Goal: Transaction & Acquisition: Purchase product/service

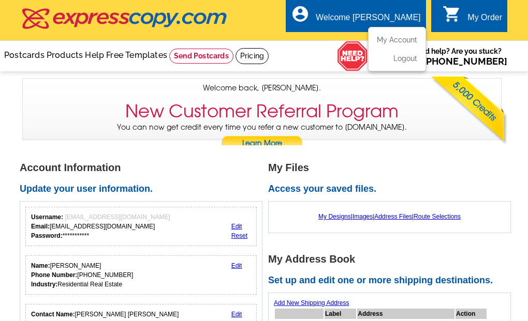
click at [378, 13] on div "Welcome [PERSON_NAME]" at bounding box center [368, 20] width 105 height 14
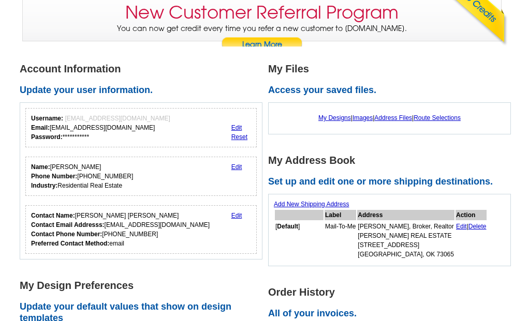
scroll to position [101, 0]
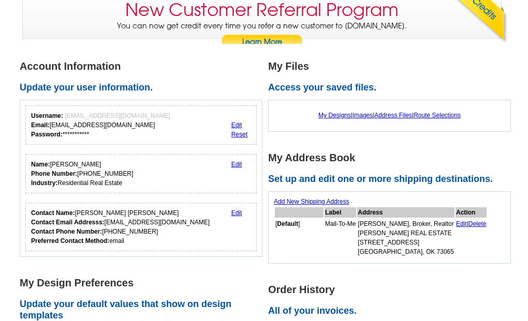
click at [268, 39] on link "Learn More" at bounding box center [262, 43] width 82 height 16
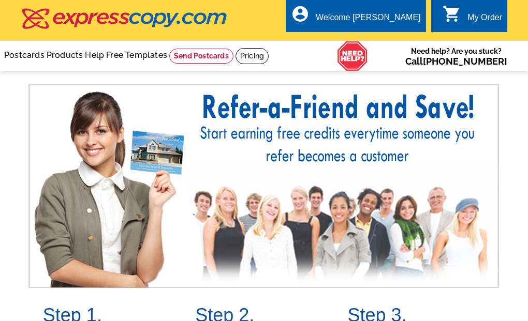
click at [140, 22] on img at bounding box center [125, 19] width 208 height 22
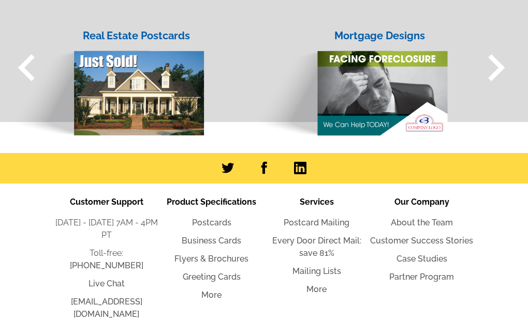
scroll to position [1189, 0]
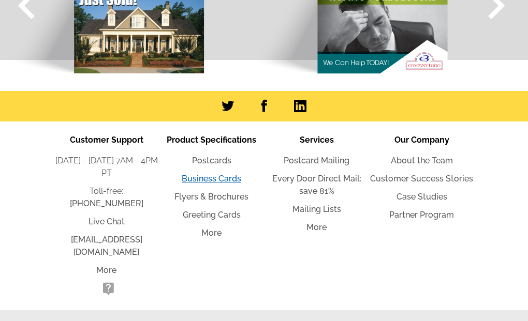
click at [202, 177] on link "Business Cards" at bounding box center [212, 179] width 60 height 10
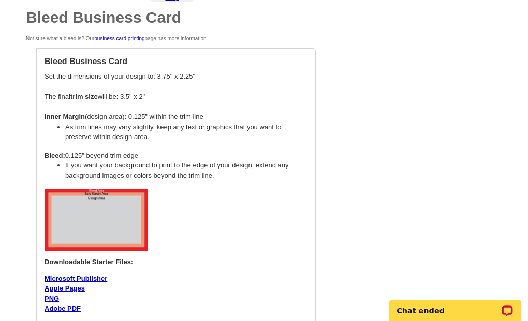
scroll to position [436, 0]
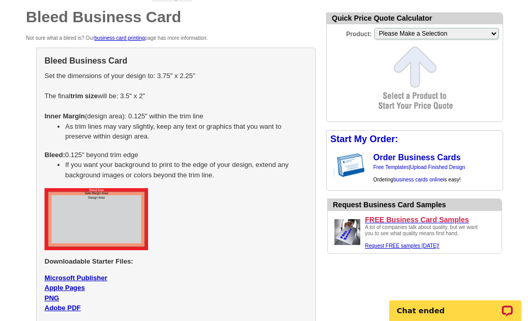
click at [104, 218] on img at bounding box center [96, 219] width 103 height 62
select select "5"
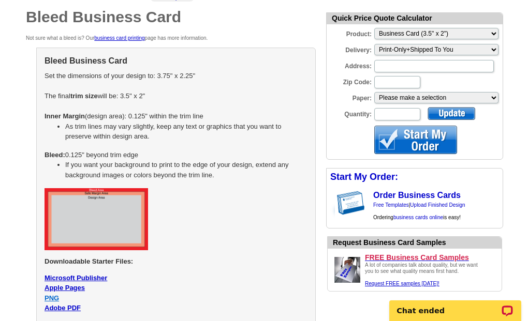
click at [51, 299] on link "PNG" at bounding box center [52, 298] width 14 height 8
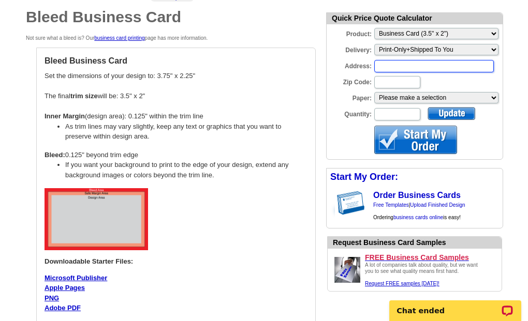
click at [411, 65] on input "Address:" at bounding box center [434, 66] width 120 height 12
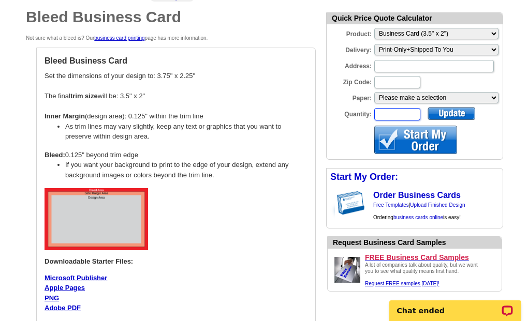
click at [378, 112] on input "Quantity:" at bounding box center [397, 114] width 46 height 12
type input "200"
click at [409, 97] on select "Please make a selection Uncoated Heavy Card Stock Magnetic Stock Premium Cover …" at bounding box center [436, 97] width 124 height 11
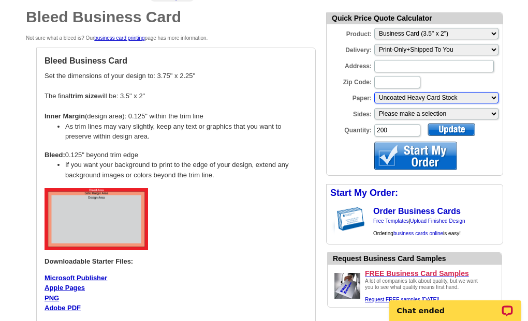
click at [392, 98] on select "Please make a selection Uncoated Heavy Card Stock Magnetic Stock Premium Cover …" at bounding box center [436, 97] width 124 height 11
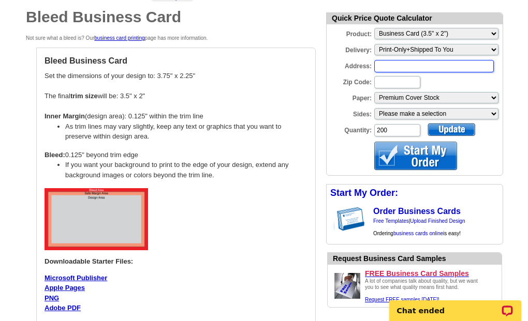
click at [387, 67] on input "Address:" at bounding box center [434, 66] width 120 height 12
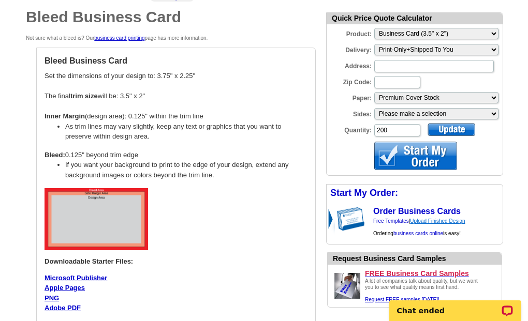
click at [441, 219] on link "Upload Finished Design" at bounding box center [437, 221] width 55 height 6
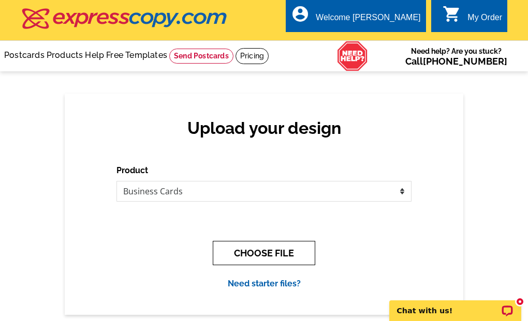
click at [279, 253] on button "CHOOSE FILE" at bounding box center [264, 253] width 102 height 24
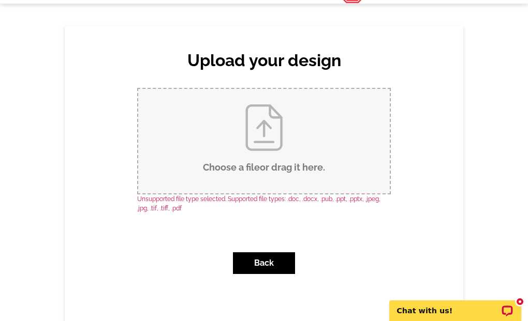
scroll to position [64, 0]
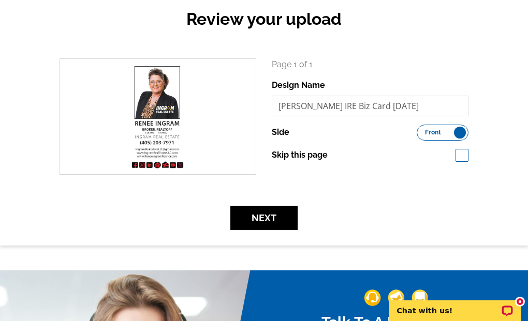
scroll to position [113, 0]
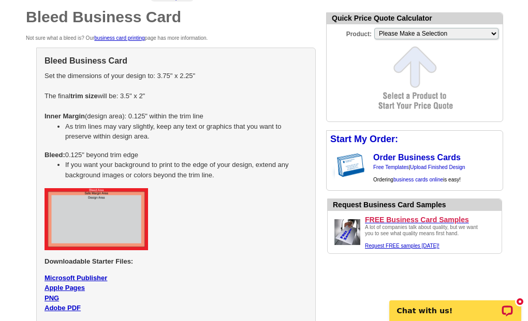
click at [203, 266] on div "Bleed Business Card Set the dimensions of your design to: 3.75" x 2.25" The fin…" at bounding box center [175, 196] width 279 height 297
select select "5"
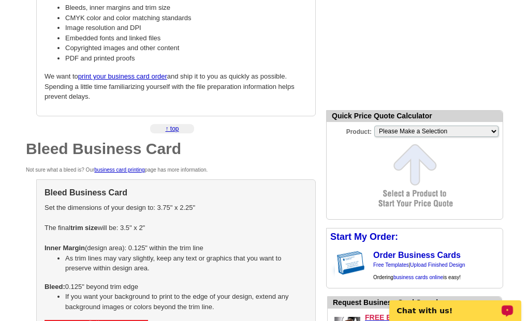
scroll to position [319, 0]
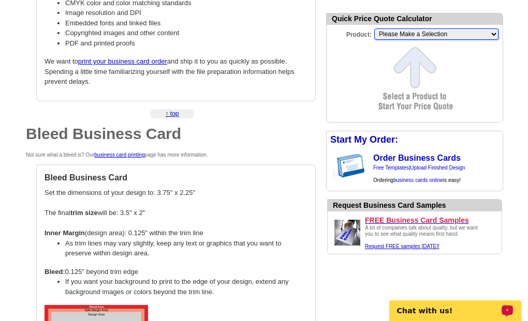
click at [439, 32] on select "Please Make a Selection Jumbo Postcard (5.5" x 8.5") Regular Postcard (4.25" x …" at bounding box center [436, 33] width 124 height 11
select select "5"
click at [374, 28] on select "Please Make a Selection Jumbo Postcard (5.5" x 8.5") Regular Postcard (4.25" x …" at bounding box center [436, 33] width 124 height 11
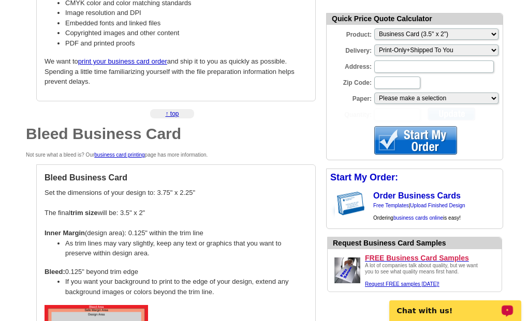
click at [415, 62] on input "Address:" at bounding box center [434, 67] width 120 height 12
click at [406, 66] on input "Address:" at bounding box center [434, 67] width 120 height 12
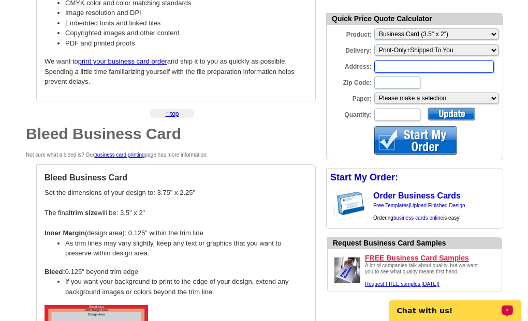
paste input "1709 Hickory Lane • Newcastle OK 73065"
drag, startPoint x: 456, startPoint y: 66, endPoint x: 482, endPoint y: 66, distance: 26.4
click at [482, 66] on div "Address: 1709 Hickory Lane • Newcastle OK 73065" at bounding box center [415, 67] width 176 height 14
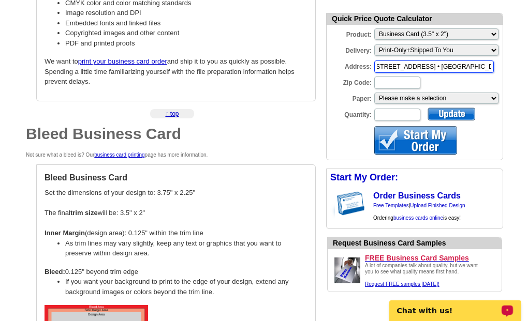
type input "1709 Hickory Lane • Newcastle OK"
click at [390, 81] on input "Zip Code:" at bounding box center [397, 83] width 46 height 12
paste input "73065"
type input "73065"
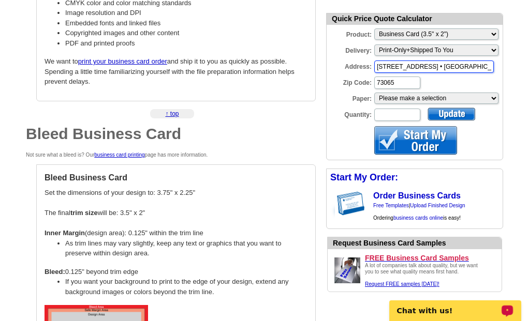
click at [432, 67] on input "1709 Hickory Lane • Newcastle OK" at bounding box center [434, 67] width 120 height 12
type input "1709 Hickory Lane, Newcastle OK"
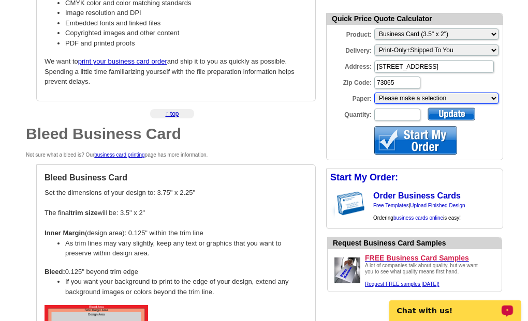
click at [402, 98] on select "Please make a selection Uncoated Heavy Card Stock Magnetic Stock Premium Cover …" at bounding box center [436, 98] width 124 height 11
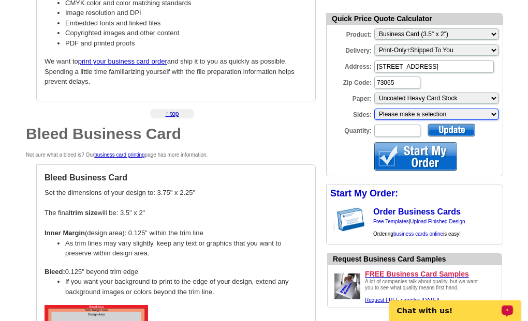
click at [396, 114] on select "Please make a selection One sided, color Two sided, color + B/W Two sided, full…" at bounding box center [436, 114] width 124 height 11
select select "3"
click at [374, 109] on select "Please make a selection One sided, color Two sided, color + B/W Two sided, full…" at bounding box center [436, 114] width 124 height 11
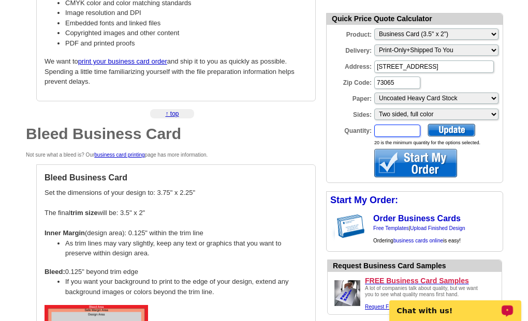
click at [386, 131] on input "Quantity:" at bounding box center [397, 131] width 46 height 12
type input "200"
click at [458, 130] on div at bounding box center [451, 130] width 48 height 13
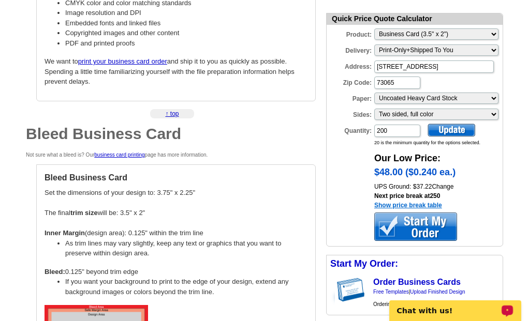
click at [413, 204] on link "Show price break table" at bounding box center [408, 205] width 68 height 7
click at [406, 223] on div at bounding box center [415, 227] width 83 height 28
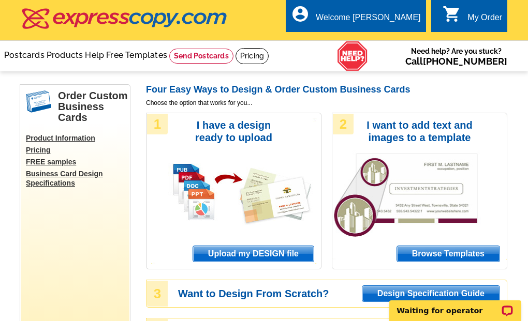
click at [246, 253] on span "Upload my DESIGN file" at bounding box center [253, 254] width 121 height 16
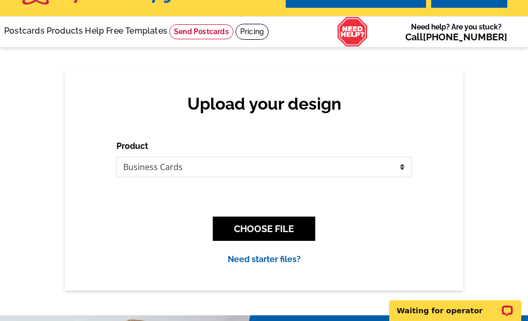
scroll to position [29, 0]
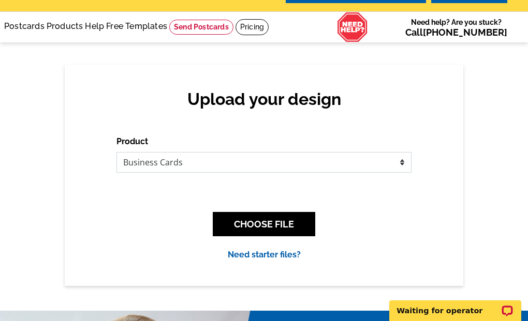
click at [257, 162] on select "Please select the type of file... Postcards Business Cards Letters and flyers G…" at bounding box center [263, 162] width 295 height 21
click at [116, 152] on select "Please select the type of file... Postcards Business Cards Letters and flyers G…" at bounding box center [263, 162] width 295 height 21
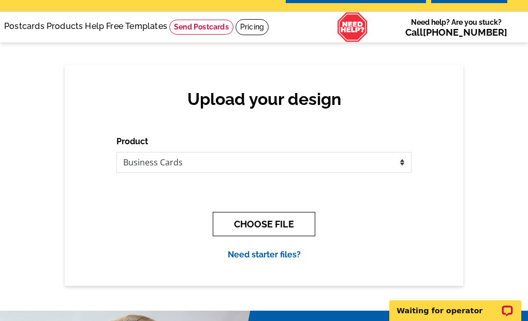
click at [257, 222] on button "CHOOSE FILE" at bounding box center [264, 224] width 102 height 24
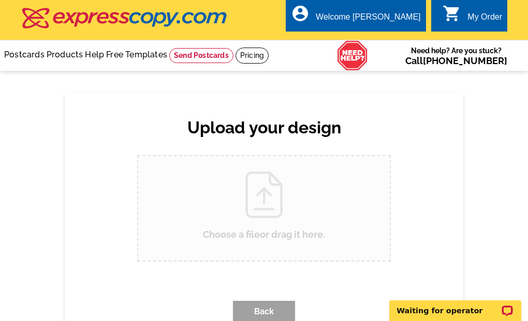
scroll to position [0, 0]
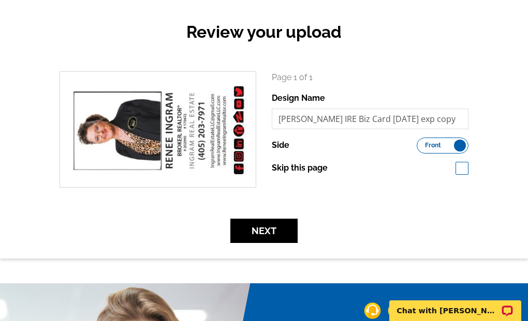
scroll to position [101, 0]
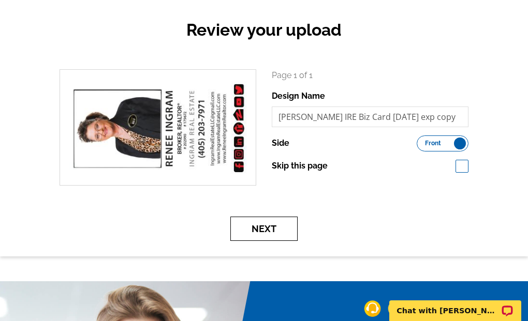
click at [278, 230] on button "Next" at bounding box center [263, 229] width 67 height 24
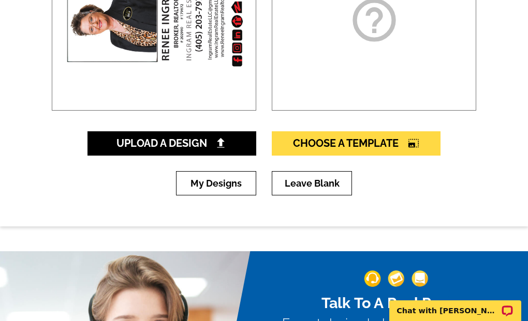
scroll to position [300, 0]
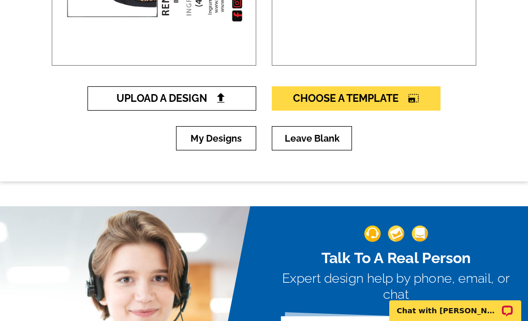
click at [211, 100] on span "Upload A Design" at bounding box center [171, 98] width 111 height 12
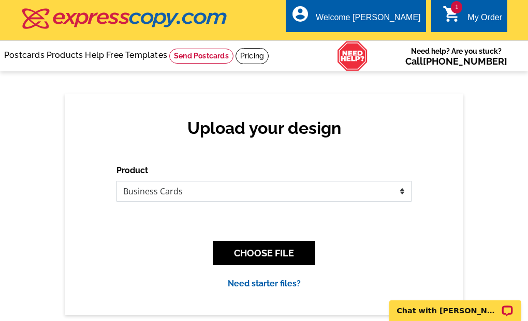
click at [259, 191] on select "Please select the type of file... Postcards Business Cards Letters and flyers G…" at bounding box center [263, 191] width 295 height 21
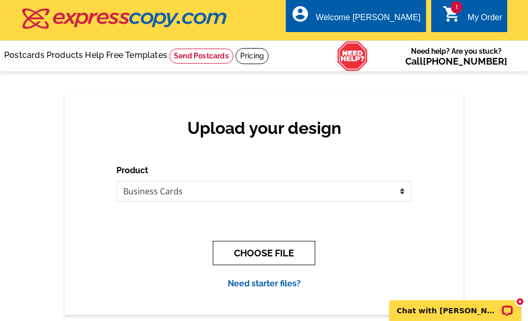
click at [293, 255] on button "CHOOSE FILE" at bounding box center [264, 253] width 102 height 24
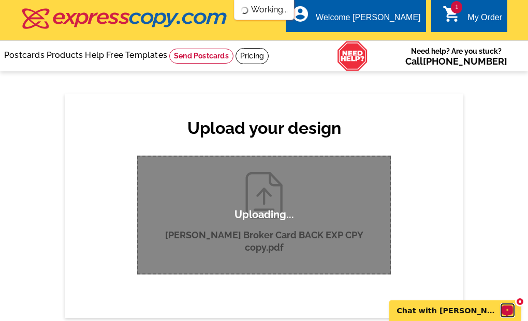
click at [508, 310] on icon "Open LiveChat chat widget" at bounding box center [507, 310] width 8 height 5
